Goal: Information Seeking & Learning: Learn about a topic

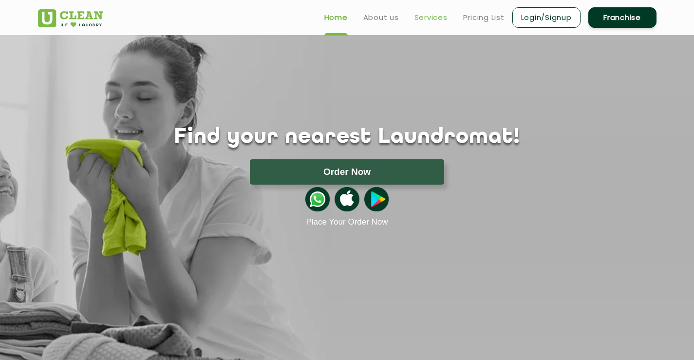
click at [432, 17] on link "Services" at bounding box center [431, 18] width 33 height 12
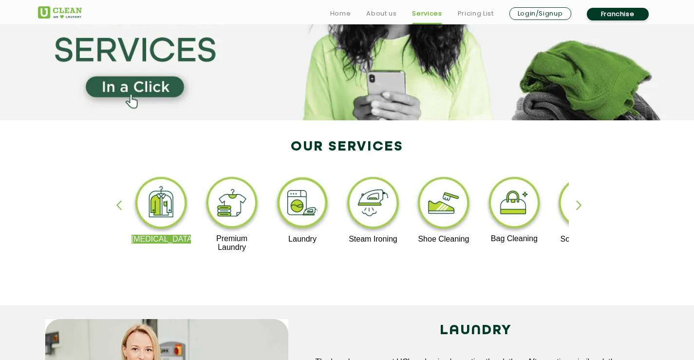
scroll to position [195, 0]
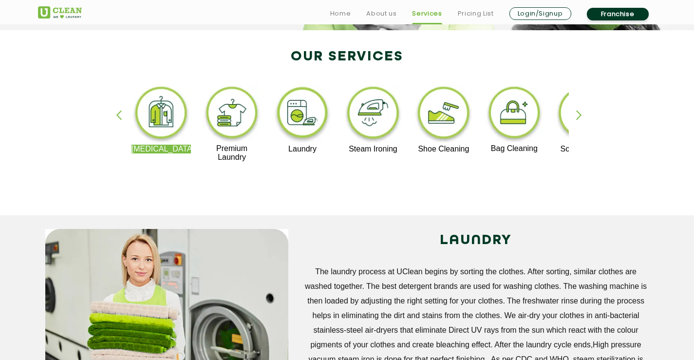
click at [578, 115] on div "button" at bounding box center [583, 123] width 15 height 27
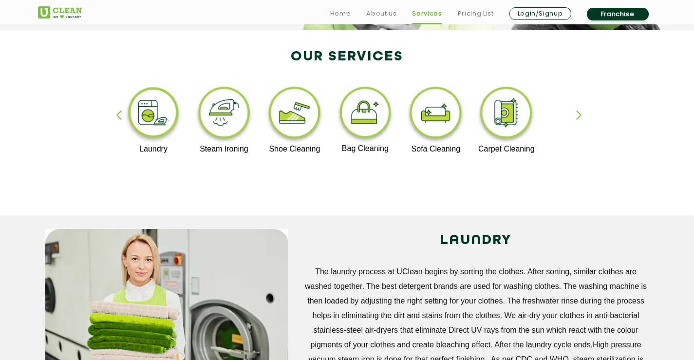
click at [578, 115] on div "button" at bounding box center [583, 123] width 15 height 27
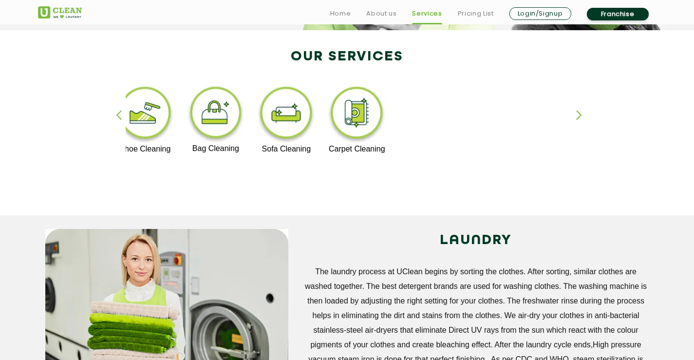
click at [118, 111] on div "button" at bounding box center [123, 123] width 15 height 27
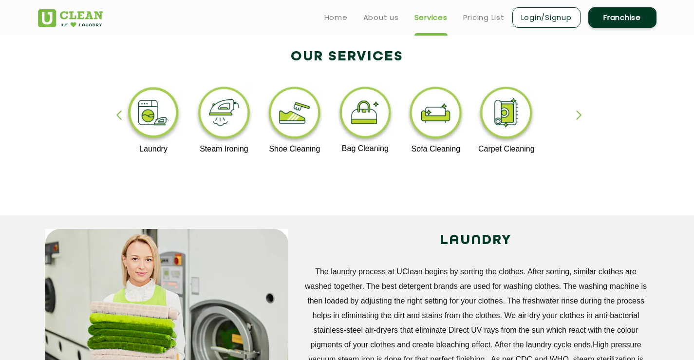
click at [584, 73] on div "[MEDICAL_DATA] Premium Laundry Laundry Steam Ironing Shoe Cleaning Bag Cleaning…" at bounding box center [347, 127] width 633 height 175
click at [585, 110] on div "button" at bounding box center [583, 123] width 15 height 27
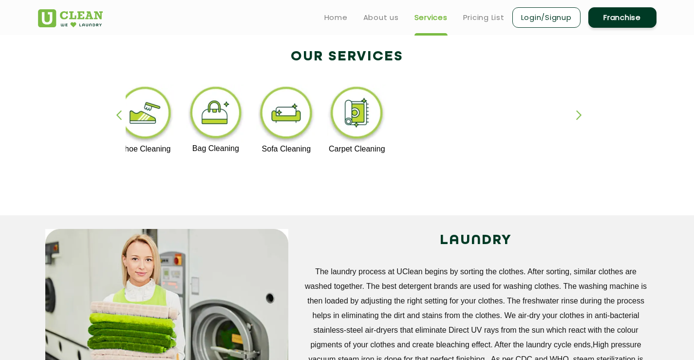
click at [119, 115] on div "button" at bounding box center [123, 123] width 15 height 27
